Goal: Understand process/instructions: Learn how to perform a task or action

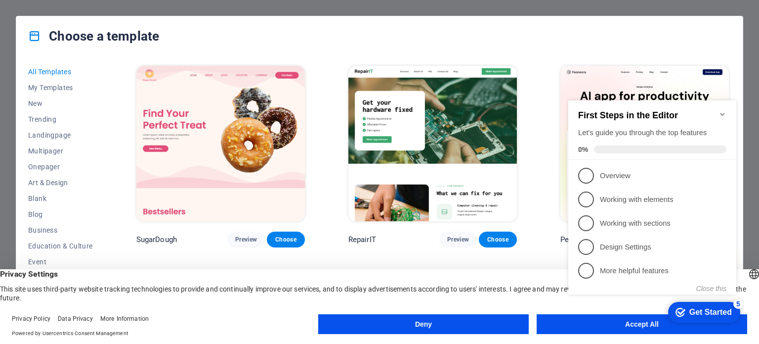
click at [722, 110] on icon "Minimize checklist" at bounding box center [723, 114] width 8 height 8
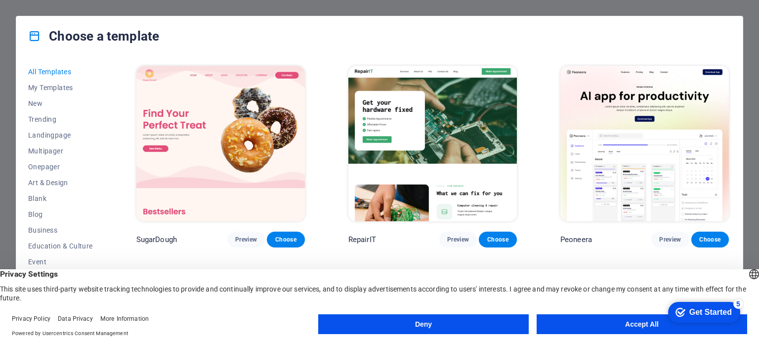
drag, startPoint x: 597, startPoint y: 318, endPoint x: 629, endPoint y: 318, distance: 31.6
click at [603, 318] on button "Accept All" at bounding box center [642, 324] width 211 height 20
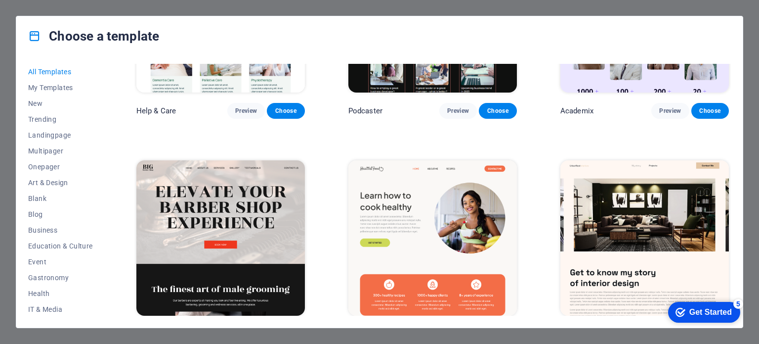
scroll to position [1384, 0]
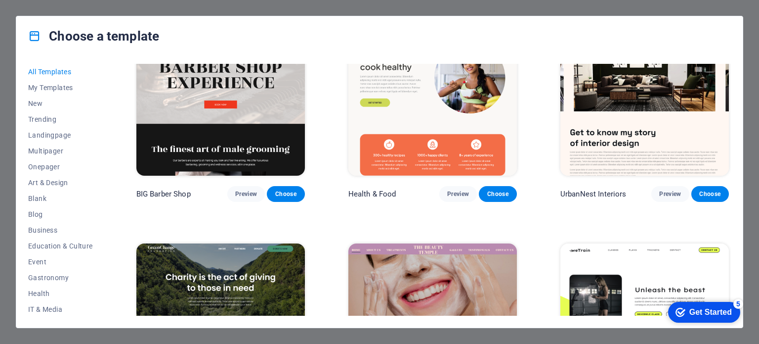
drag, startPoint x: 730, startPoint y: 0, endPoint x: 759, endPoint y: 119, distance: 122.1
click at [759, 119] on div "Choose a template All Templates My Templates New Trending Landingpage Multipage…" at bounding box center [379, 172] width 759 height 344
drag, startPoint x: 759, startPoint y: 215, endPoint x: 739, endPoint y: 295, distance: 82.1
click at [759, 232] on div "Choose a template All Templates My Templates New Trending Landingpage Multipage…" at bounding box center [379, 172] width 759 height 344
click at [697, 316] on div "Get Started" at bounding box center [711, 311] width 43 height 9
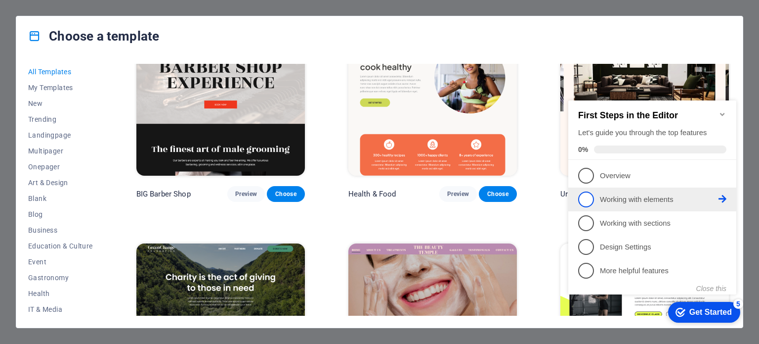
click at [645, 203] on link "2 Working with elements - incomplete" at bounding box center [652, 199] width 148 height 16
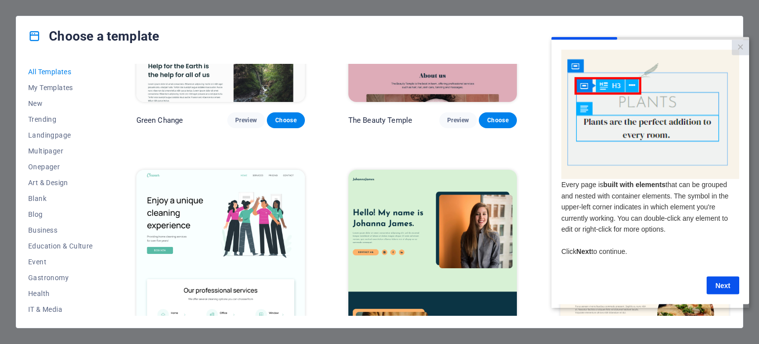
scroll to position [1335, 0]
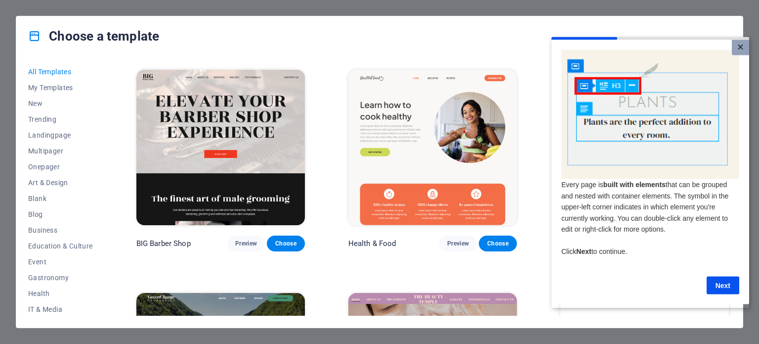
click at [744, 49] on link "×" at bounding box center [740, 47] width 17 height 15
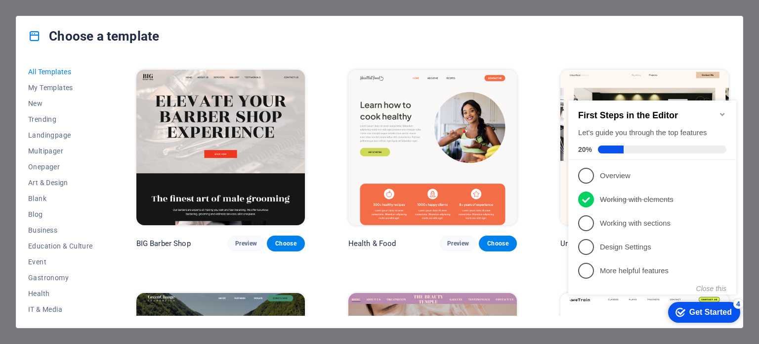
scroll to position [0, 0]
click at [30, 7] on div "Choose a template All Templates My Templates New Trending Landingpage Multipage…" at bounding box center [379, 172] width 759 height 344
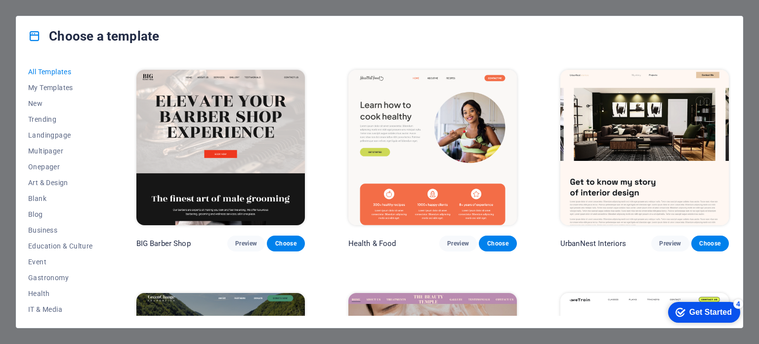
click at [45, 33] on h4 "Choose a template" at bounding box center [93, 36] width 131 height 16
click at [38, 33] on icon at bounding box center [34, 36] width 13 height 13
drag, startPoint x: 0, startPoint y: 142, endPoint x: 0, endPoint y: 9, distance: 133.0
click at [0, 140] on div "Choose a template All Templates My Templates New Trending Landingpage Multipage…" at bounding box center [379, 172] width 759 height 344
